Goal: Navigation & Orientation: Find specific page/section

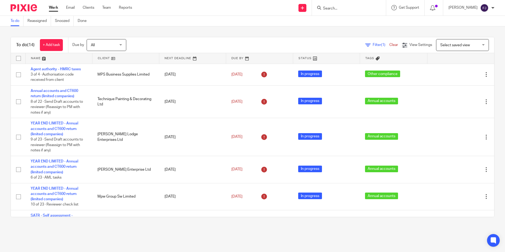
click at [52, 6] on link "Work" at bounding box center [53, 7] width 9 height 5
click at [48, 128] on link "YEAR END LIMITED - Annual accounts and CT600 return (limited companies)" at bounding box center [55, 129] width 48 height 15
